Goal: Information Seeking & Learning: Understand process/instructions

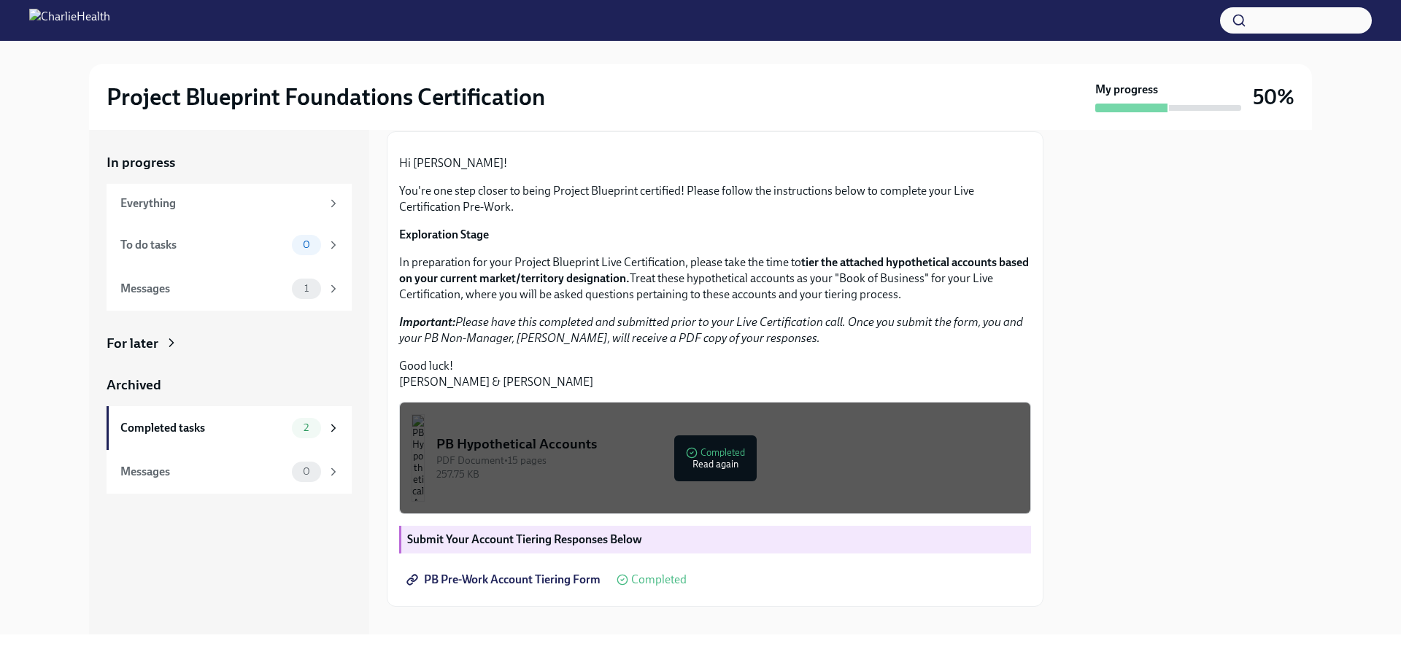
scroll to position [255, 0]
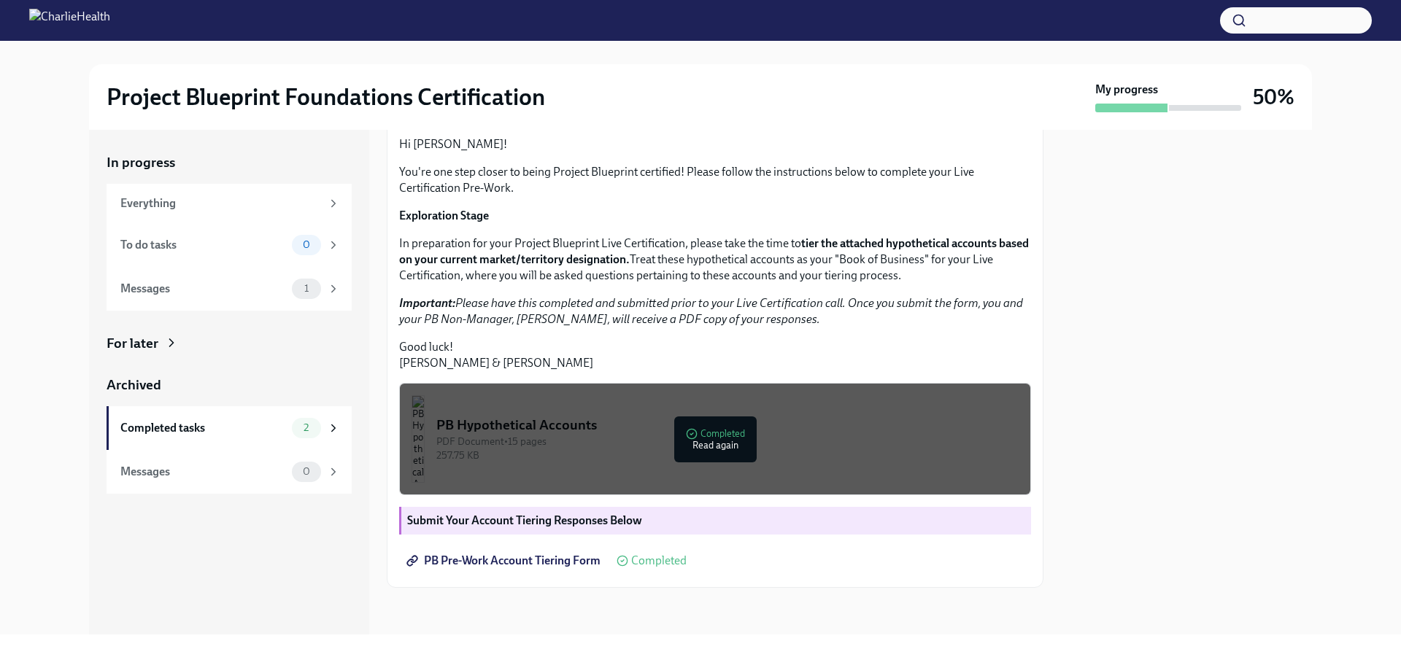
click at [584, 424] on div "PB Hypothetical Accounts" at bounding box center [727, 425] width 582 height 19
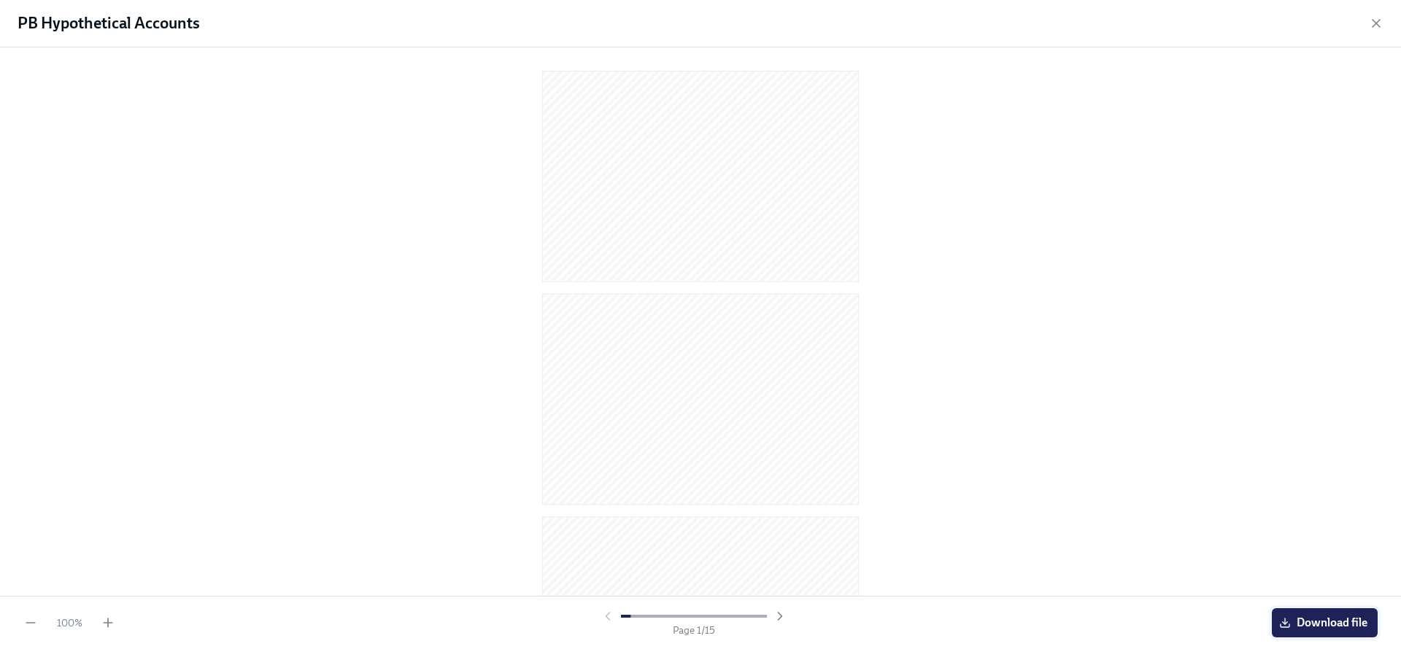
click at [1282, 626] on icon "button" at bounding box center [1285, 623] width 12 height 12
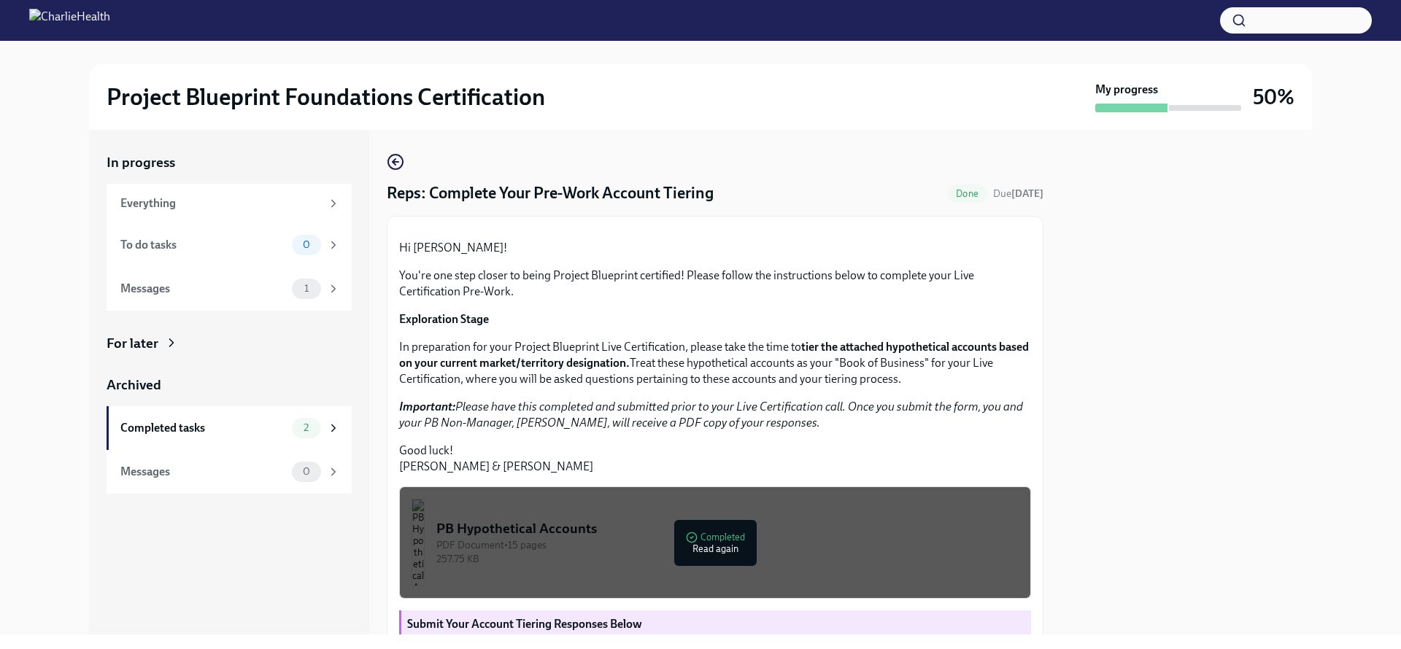
click at [1219, 404] on div at bounding box center [1186, 382] width 251 height 505
click at [1168, 317] on div at bounding box center [1186, 382] width 251 height 505
click at [337, 279] on div "1" at bounding box center [316, 289] width 48 height 20
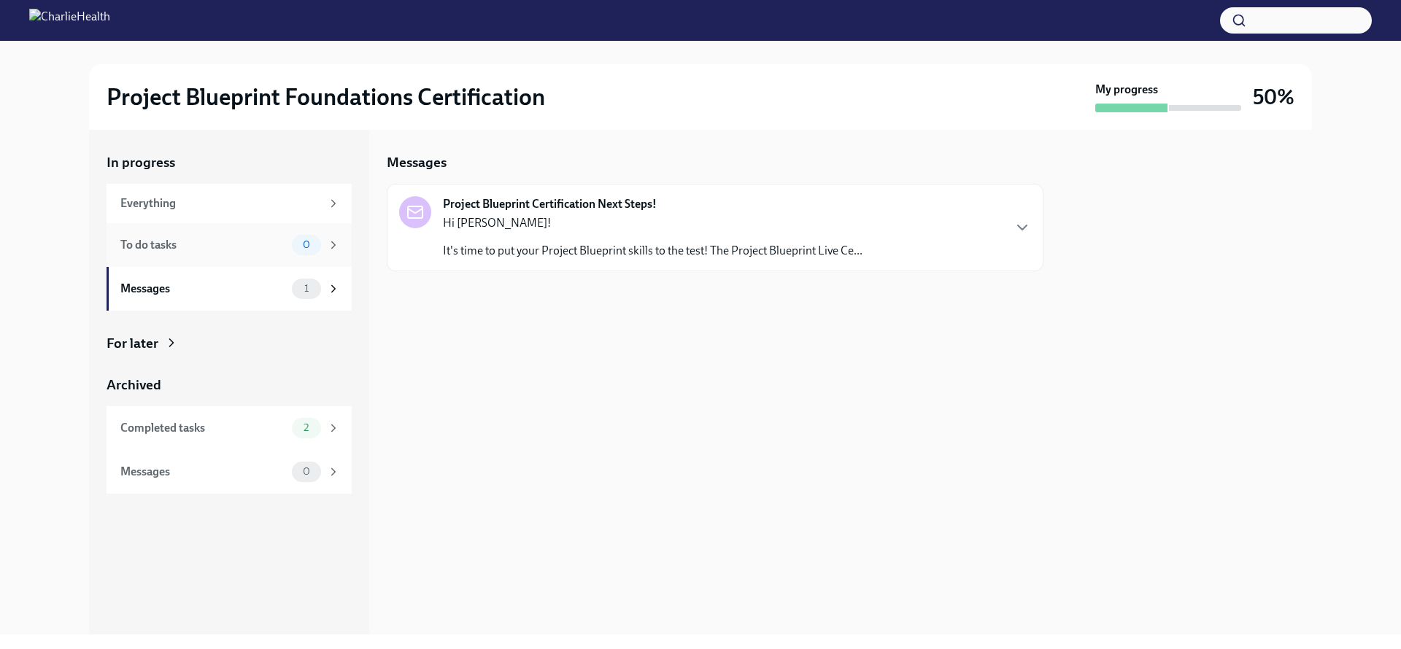
click at [244, 254] on div "To do tasks 0" at bounding box center [230, 245] width 220 height 20
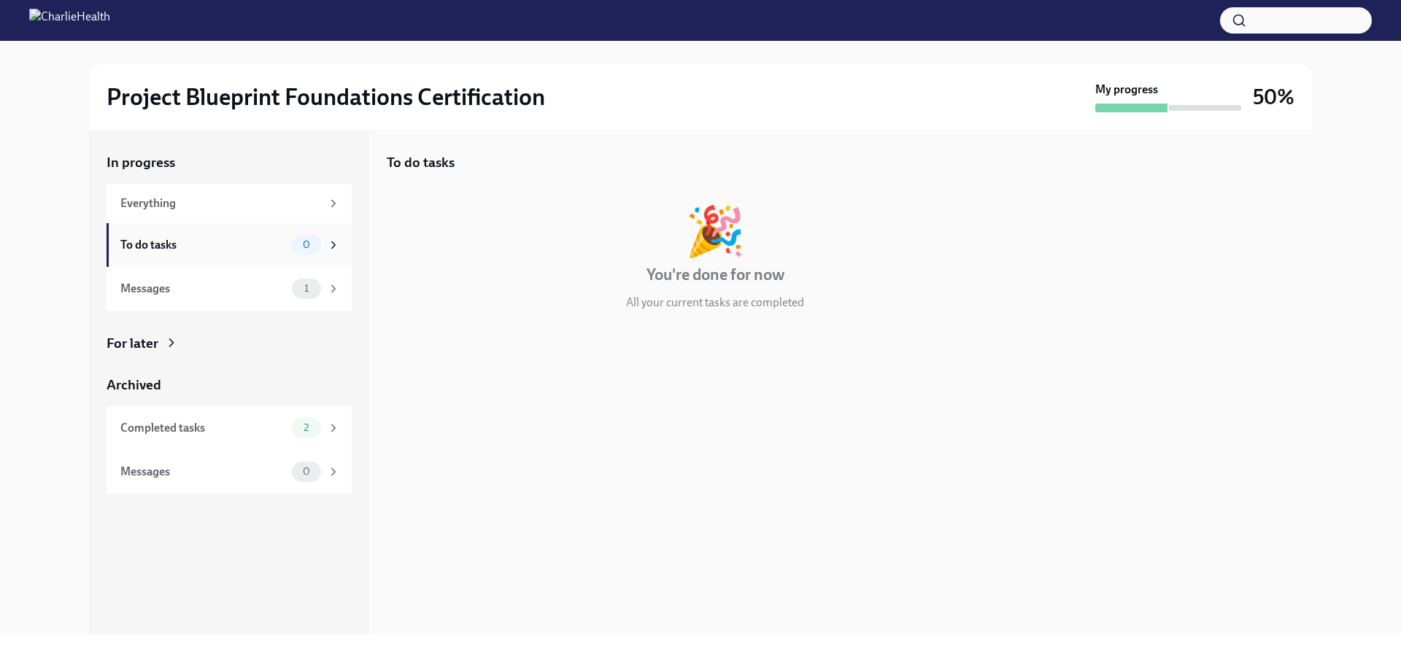
click at [276, 255] on div "To do tasks 0" at bounding box center [229, 245] width 245 height 44
click at [193, 442] on div "Completed tasks 2" at bounding box center [229, 428] width 245 height 44
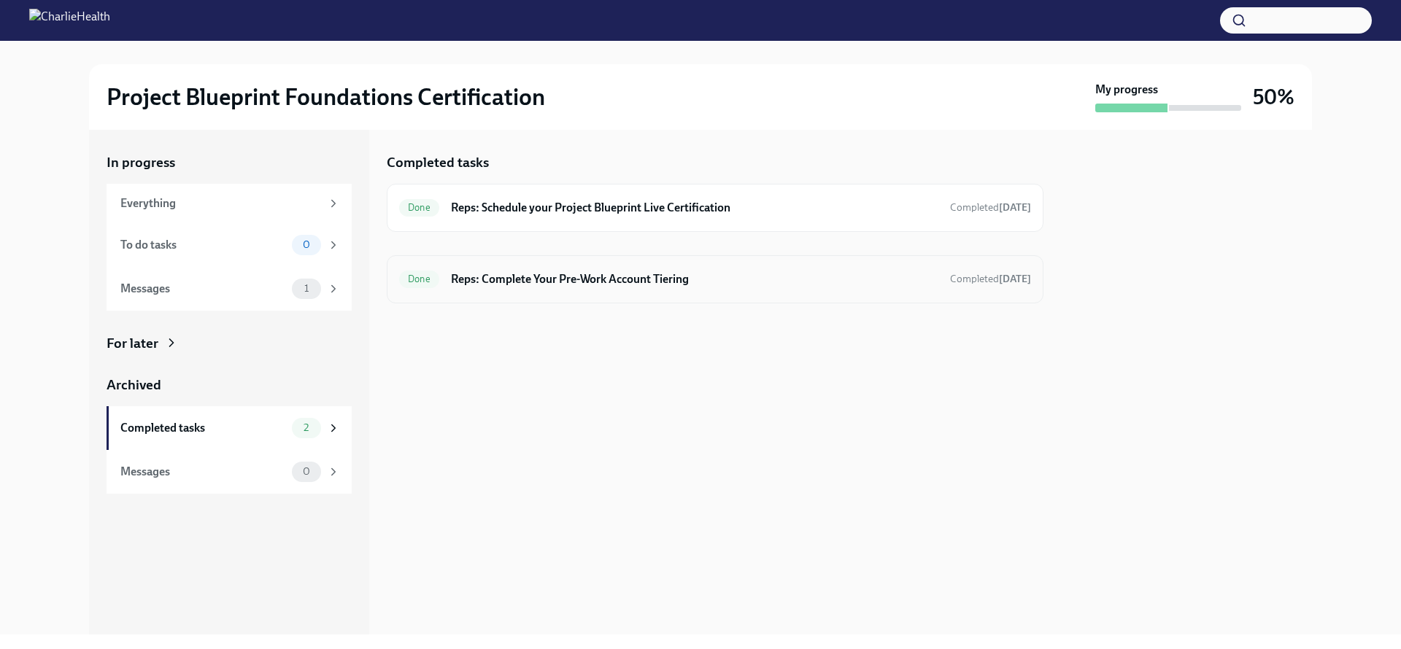
click at [603, 279] on h6 "Reps: Complete Your Pre-Work Account Tiering" at bounding box center [694, 279] width 487 height 16
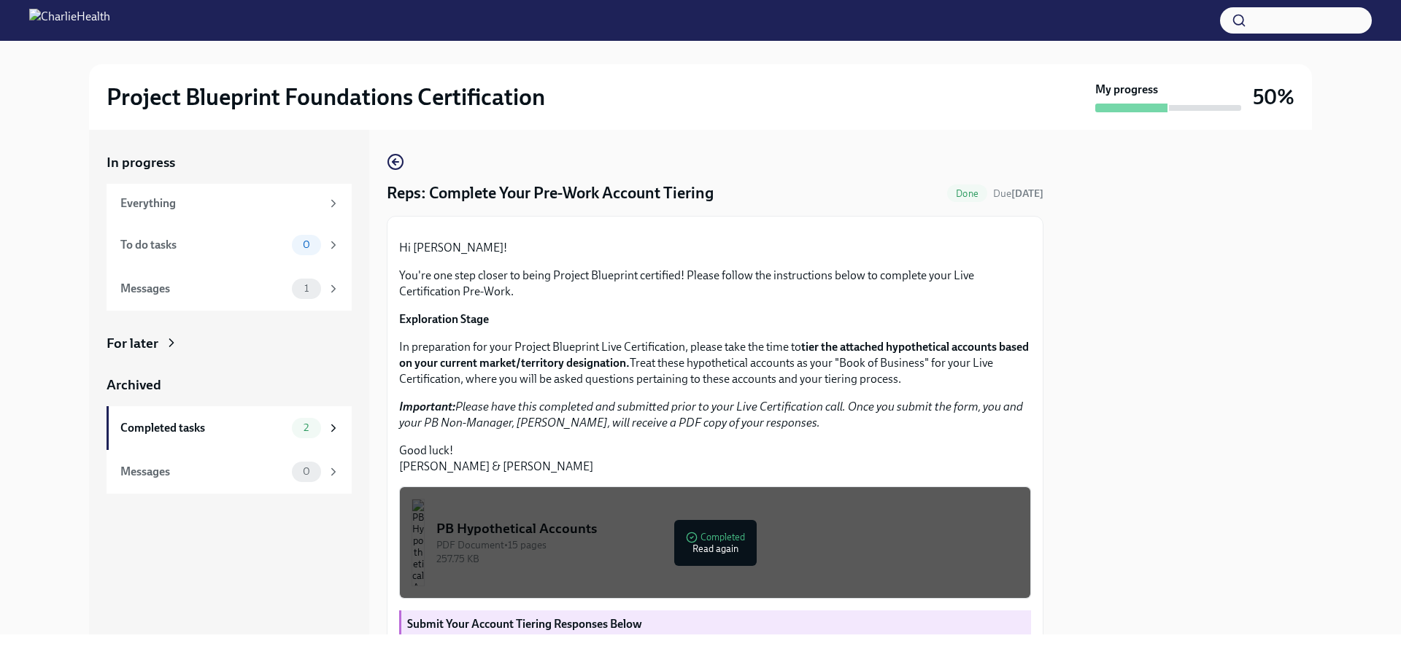
scroll to position [255, 0]
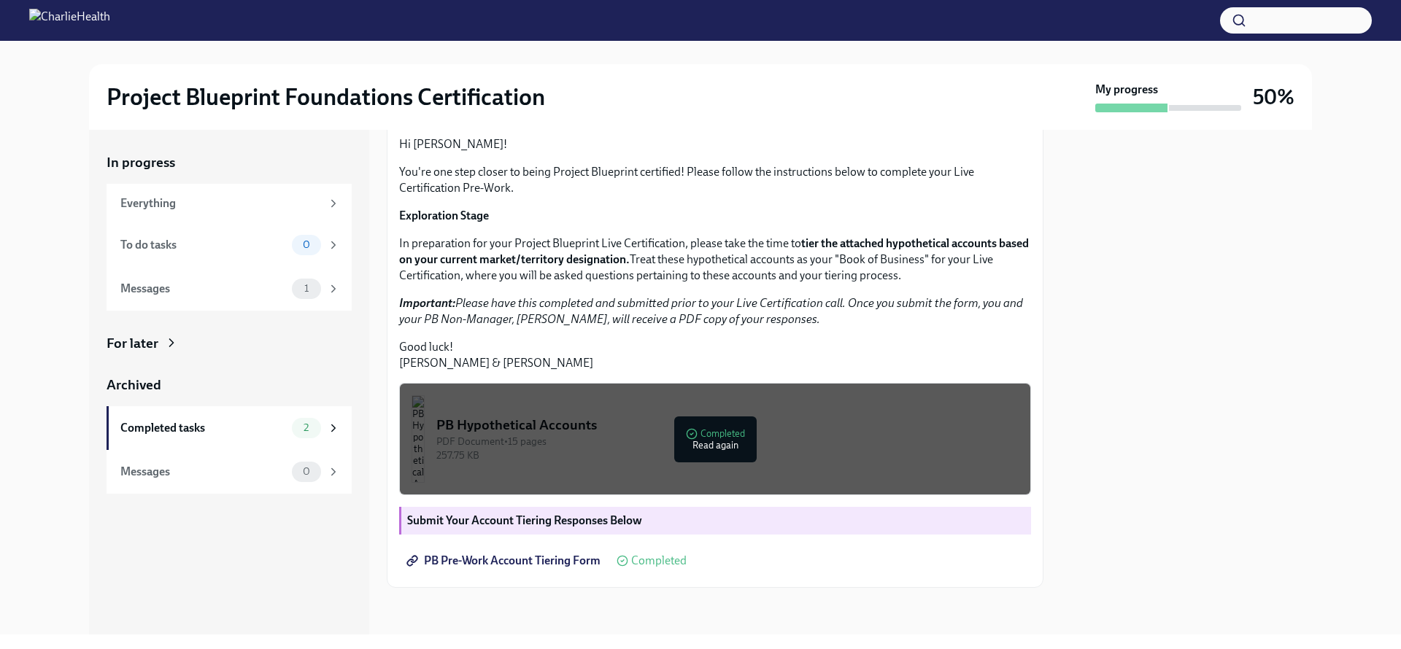
click at [722, 435] on div "PDF Document • 15 pages" at bounding box center [727, 442] width 582 height 14
